Goal: Task Accomplishment & Management: Manage account settings

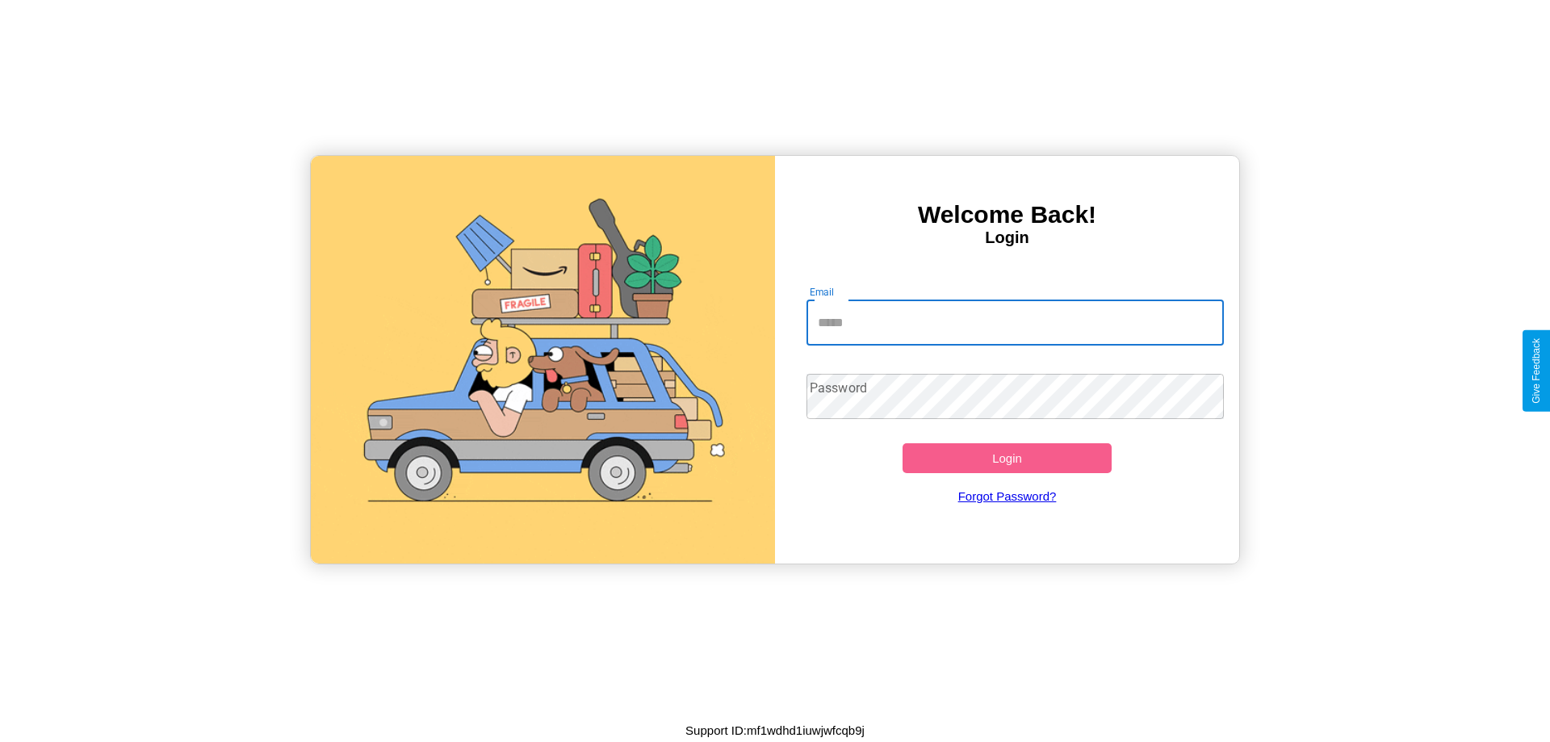
click at [1015, 322] on input "Email" at bounding box center [1016, 322] width 418 height 45
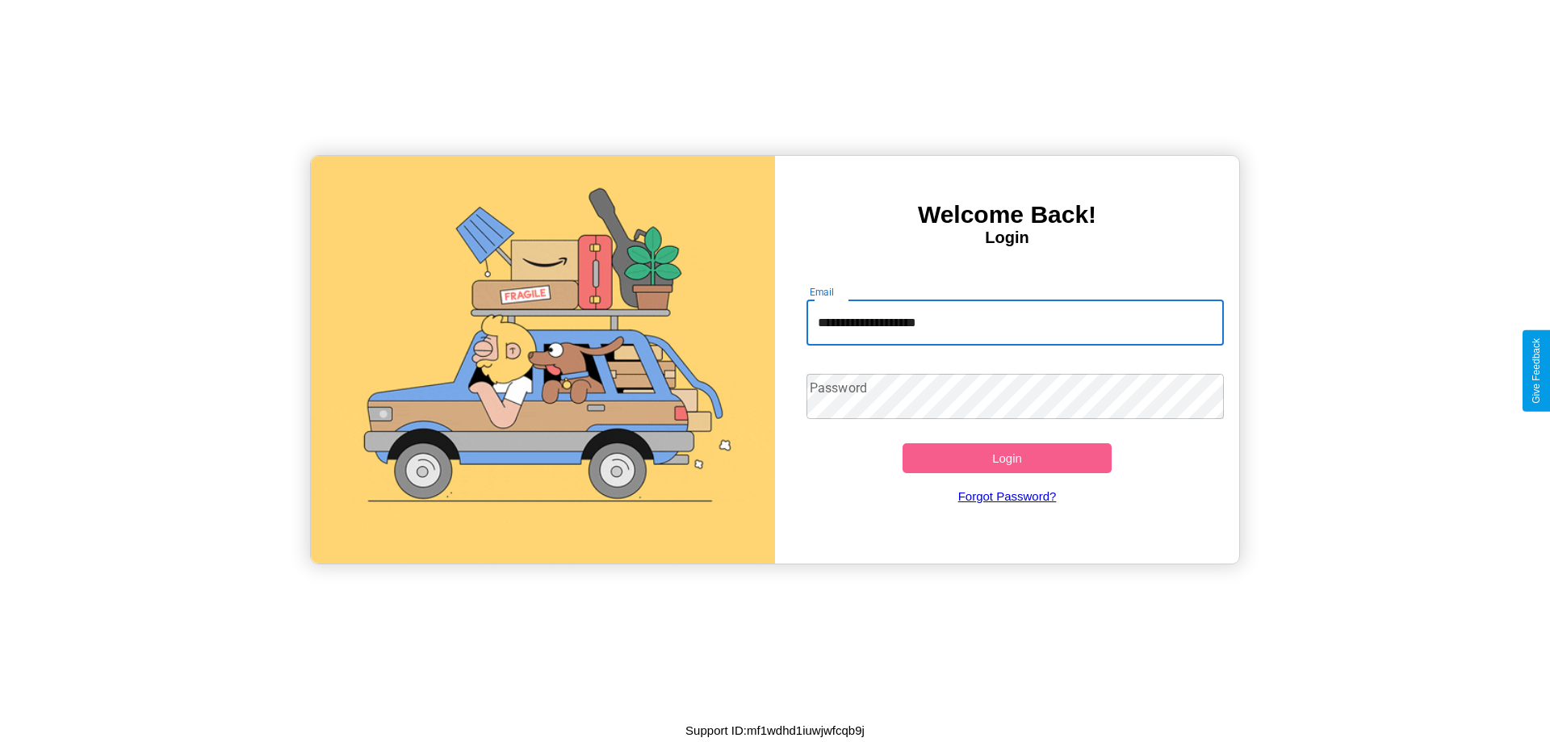
type input "**********"
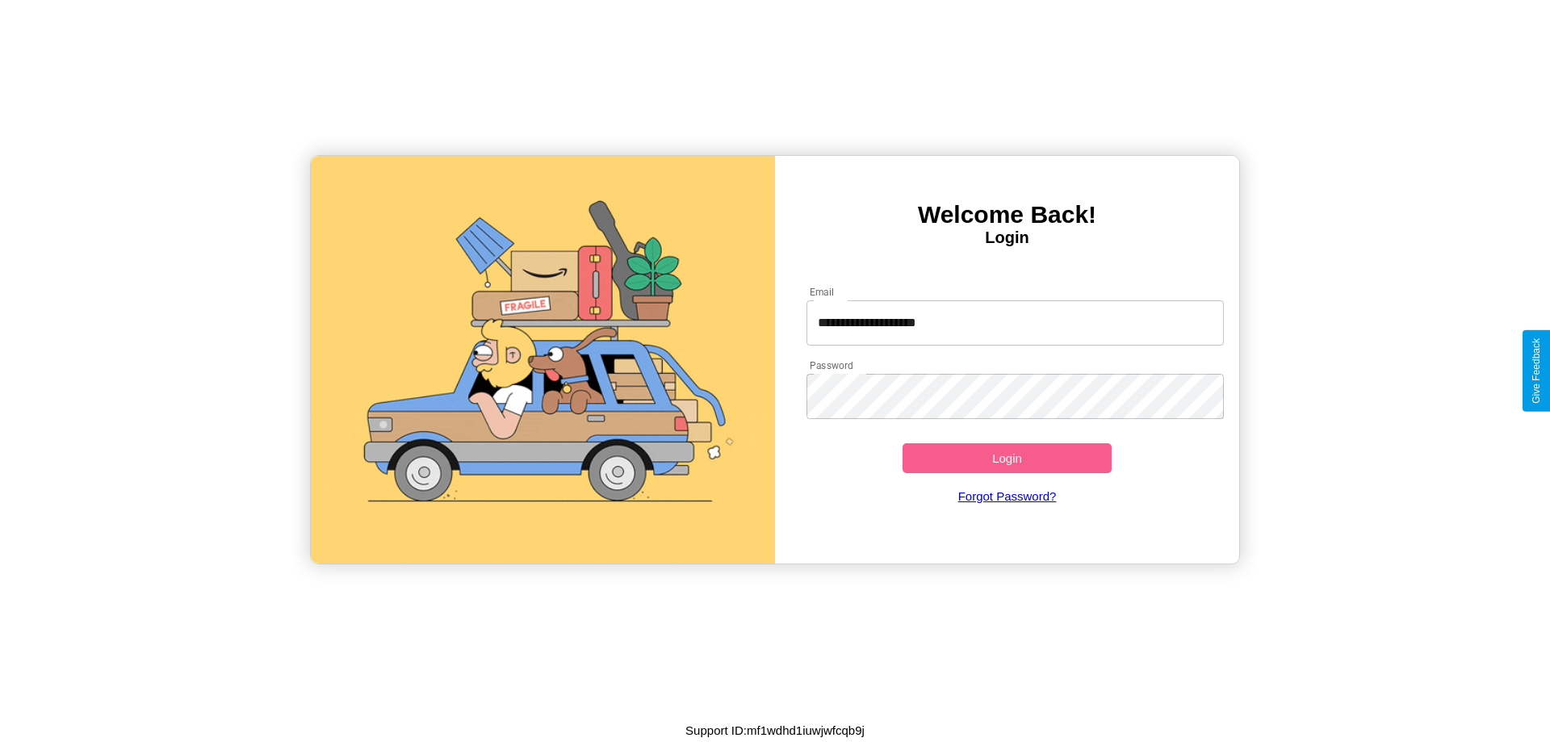
click at [1007, 458] on button "Login" at bounding box center [1007, 458] width 209 height 30
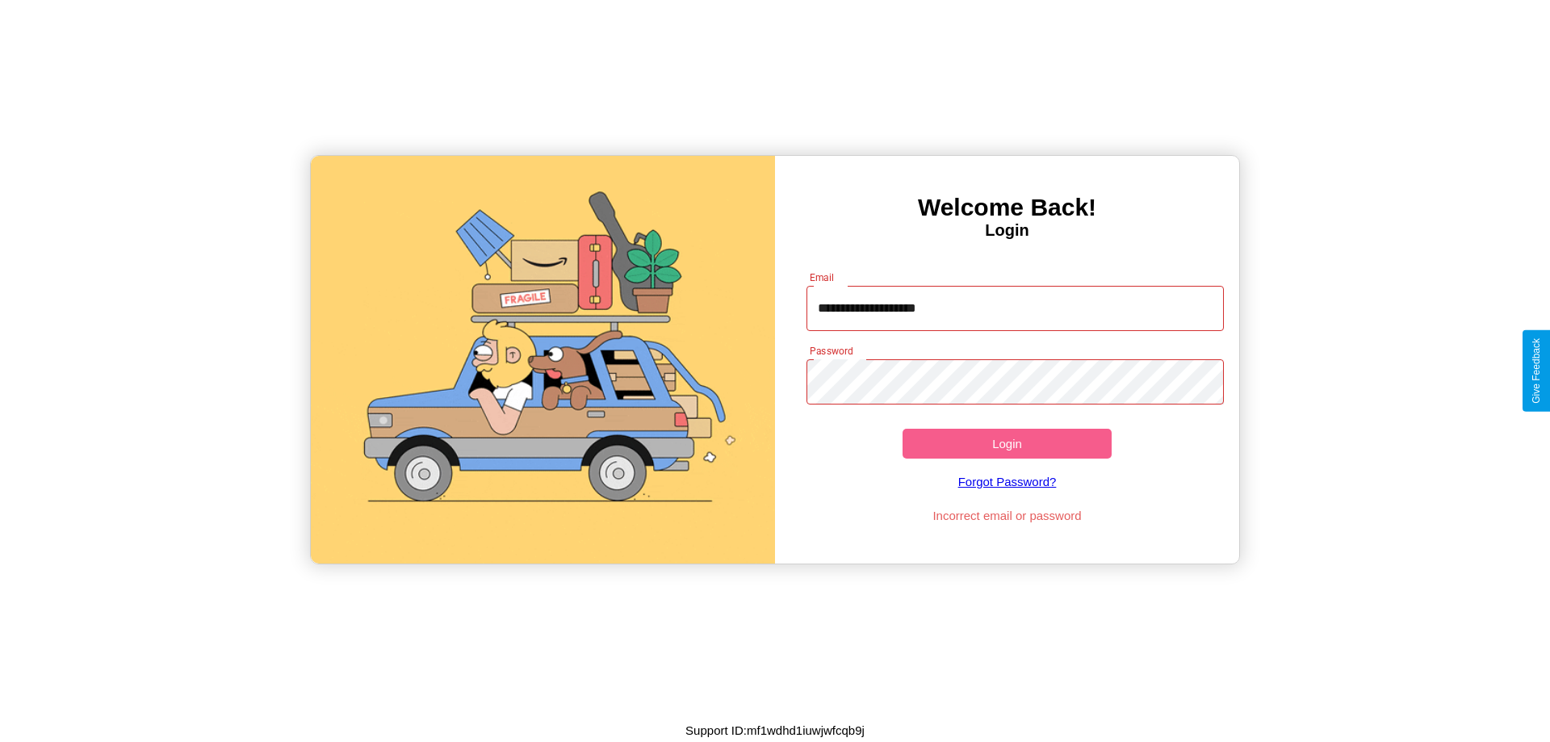
click at [1007, 443] on button "Login" at bounding box center [1007, 444] width 209 height 30
